Goal: Information Seeking & Learning: Check status

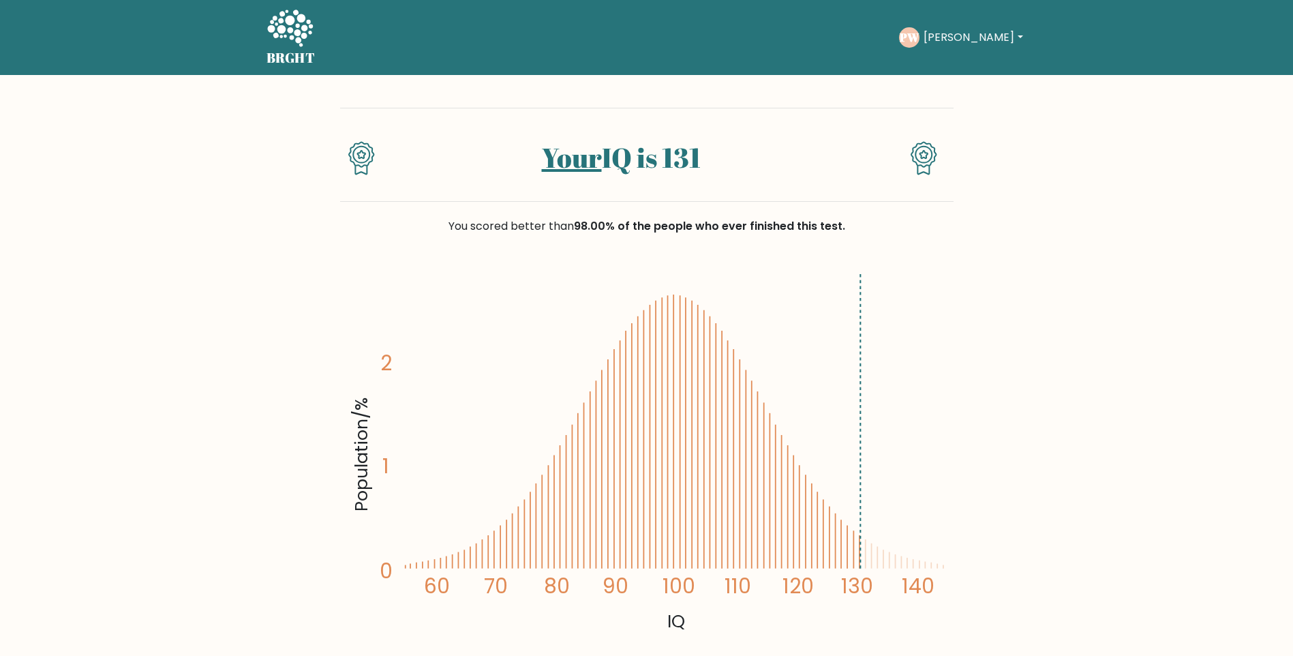
click at [860, 556] on icon at bounding box center [860, 551] width 0 height 33
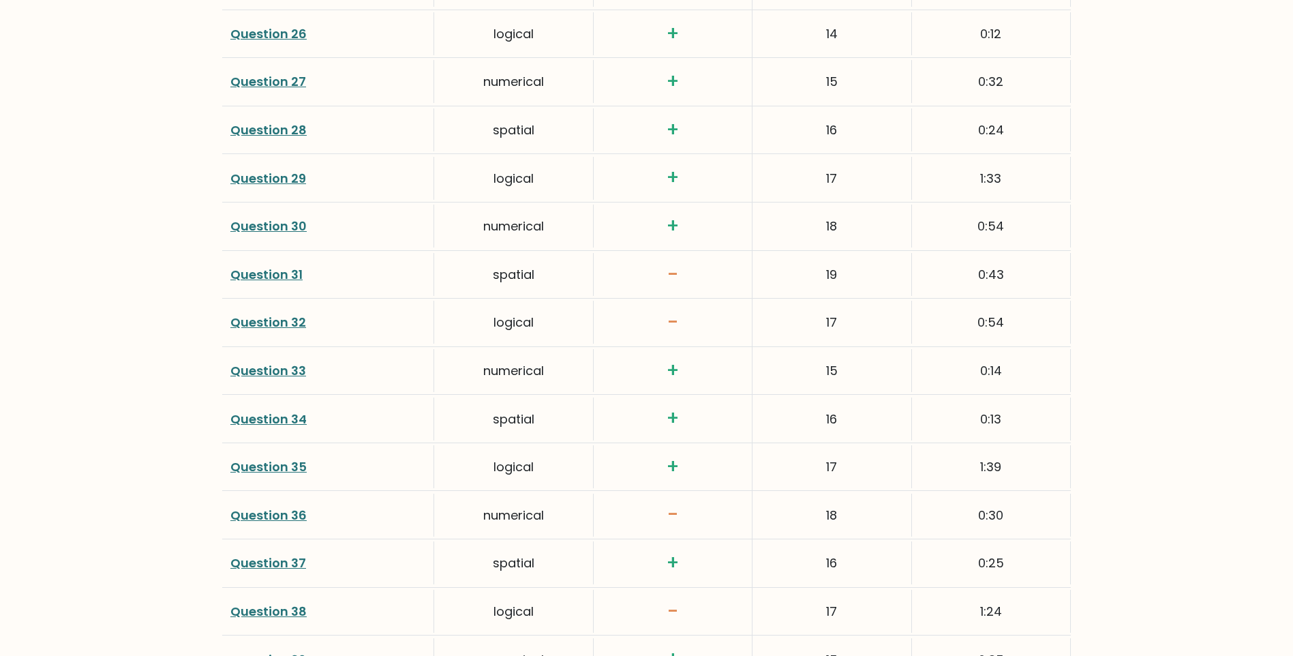
scroll to position [3456, 0]
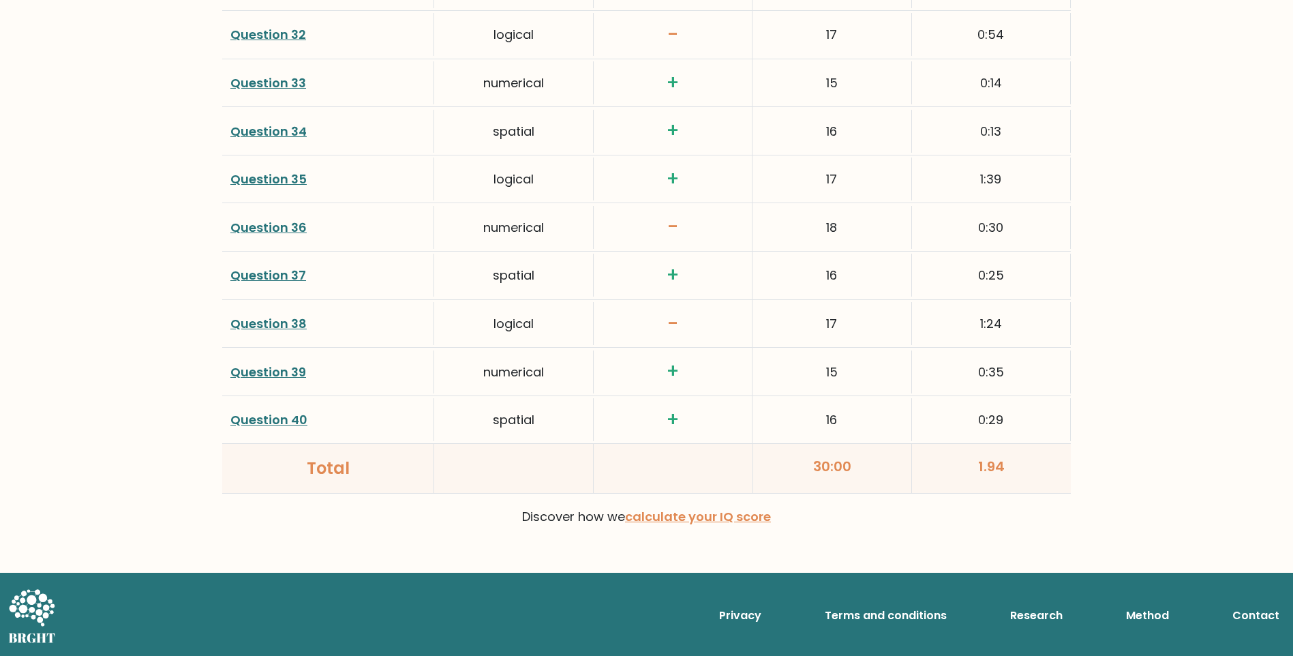
drag, startPoint x: 672, startPoint y: 518, endPoint x: 515, endPoint y: 397, distance: 198.8
click at [515, 397] on div "Question 40 spatial + 16 0:29" at bounding box center [646, 420] width 849 height 48
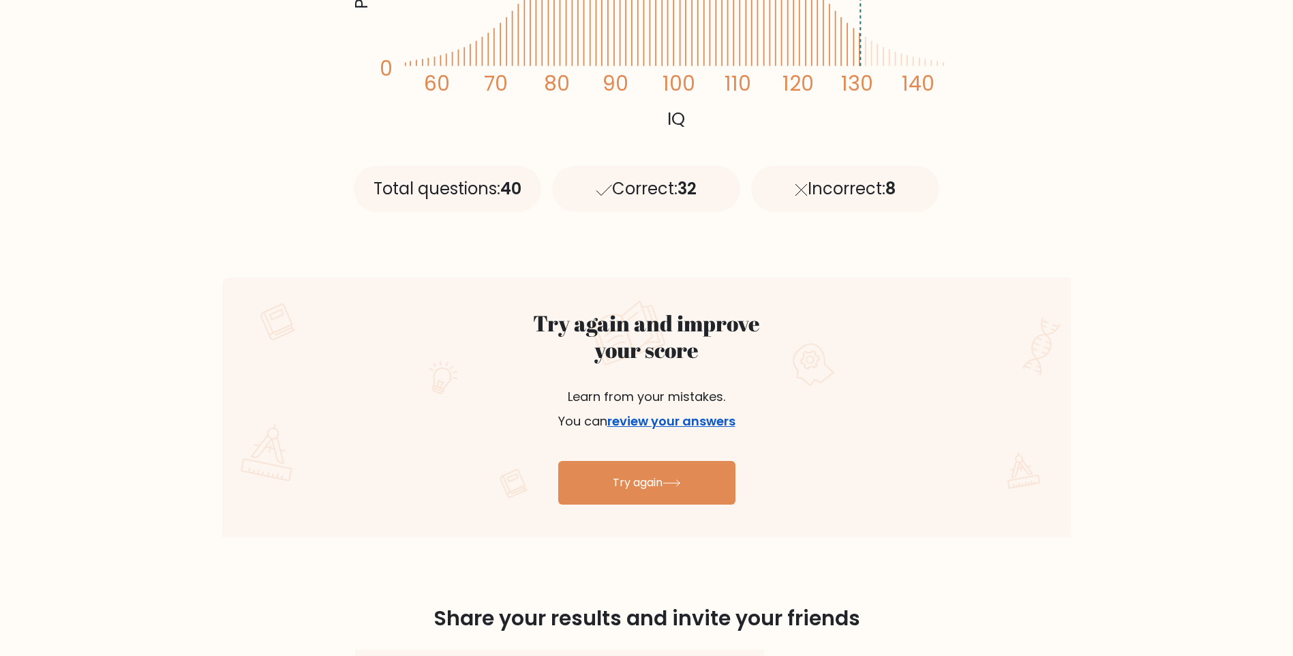
scroll to position [389, 0]
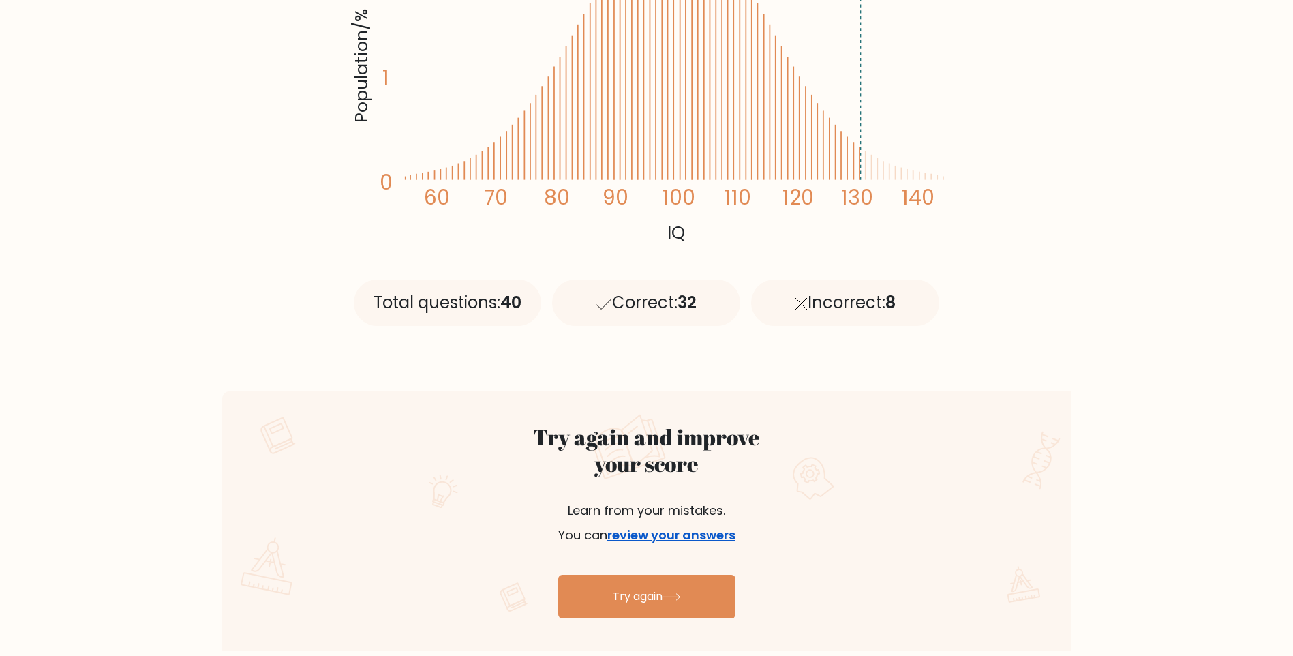
click at [656, 535] on link "review your answers" at bounding box center [671, 534] width 128 height 17
